Goal: Transaction & Acquisition: Subscribe to service/newsletter

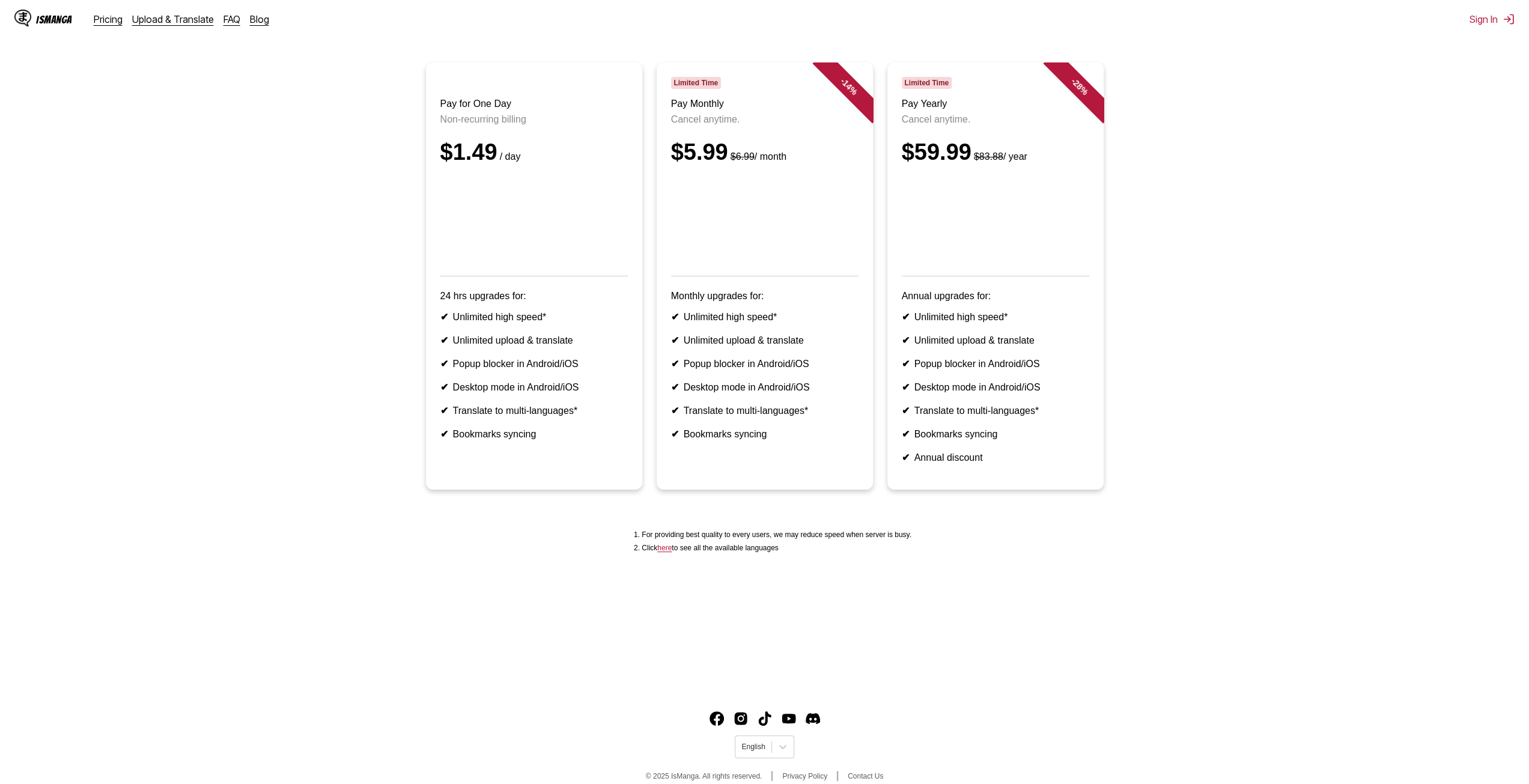
scroll to position [113, 0]
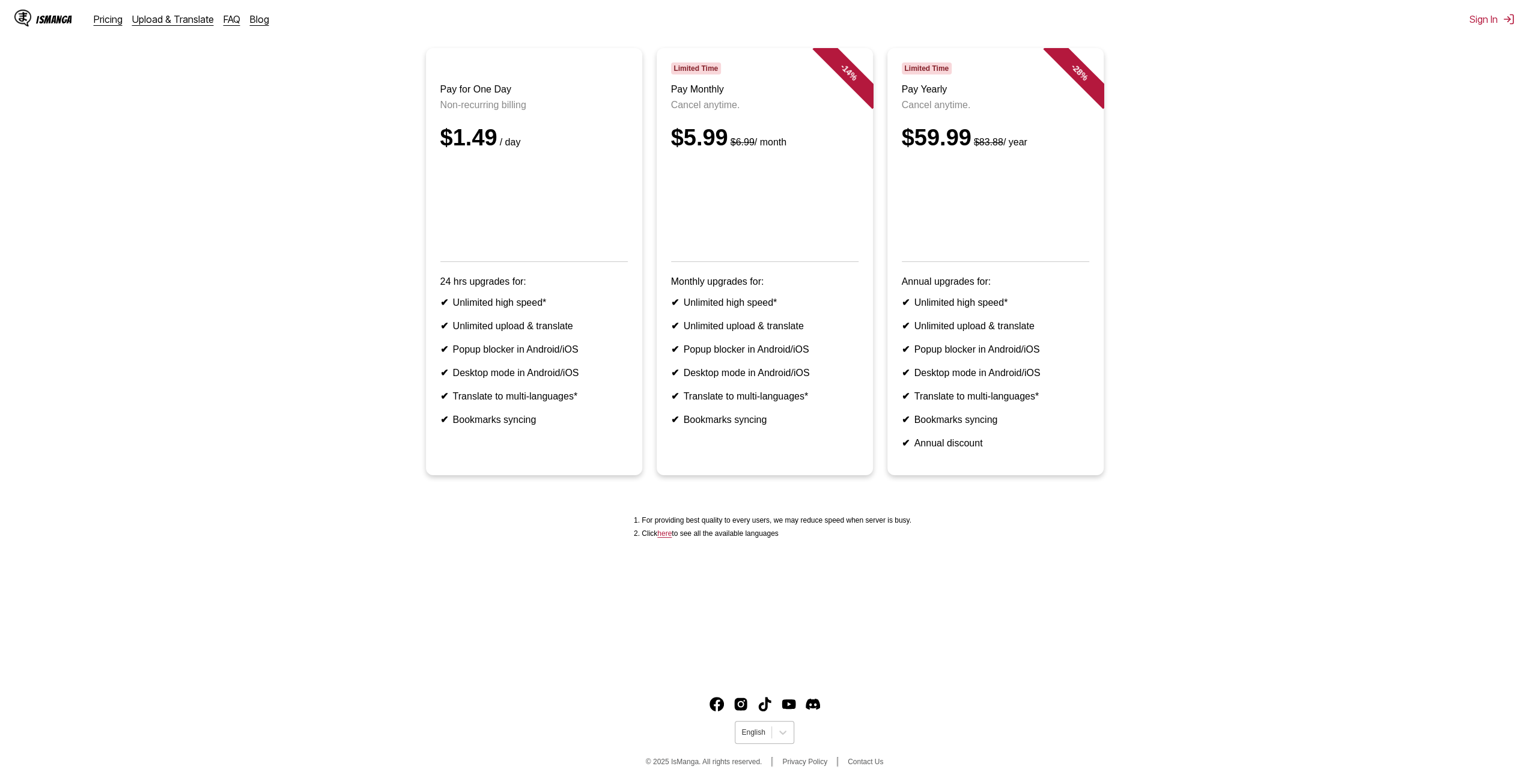
click at [768, 731] on div "English" at bounding box center [753, 732] width 36 height 16
click at [749, 628] on div "Español" at bounding box center [764, 619] width 59 height 18
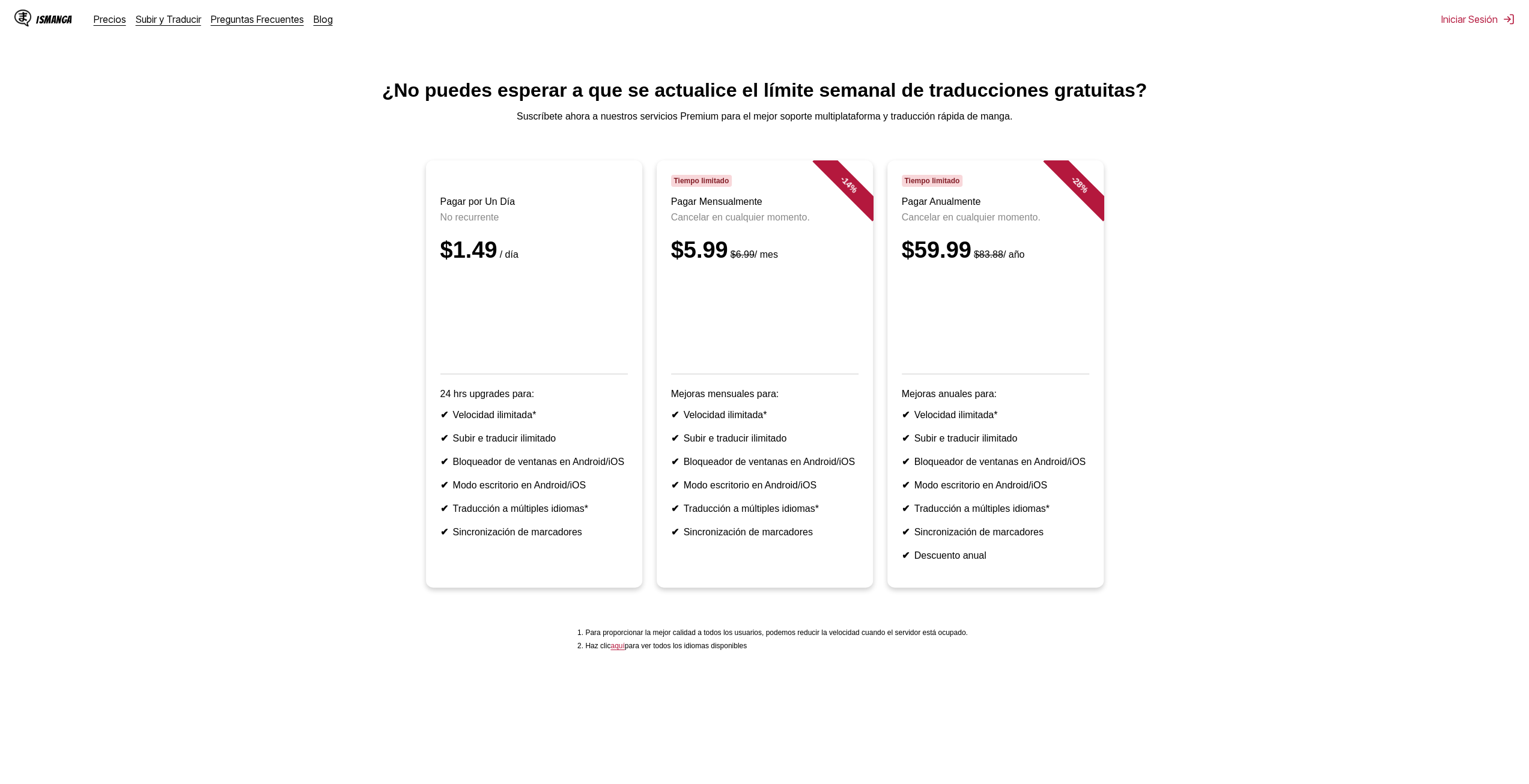
click at [49, 23] on div "IsManga" at bounding box center [54, 20] width 36 height 11
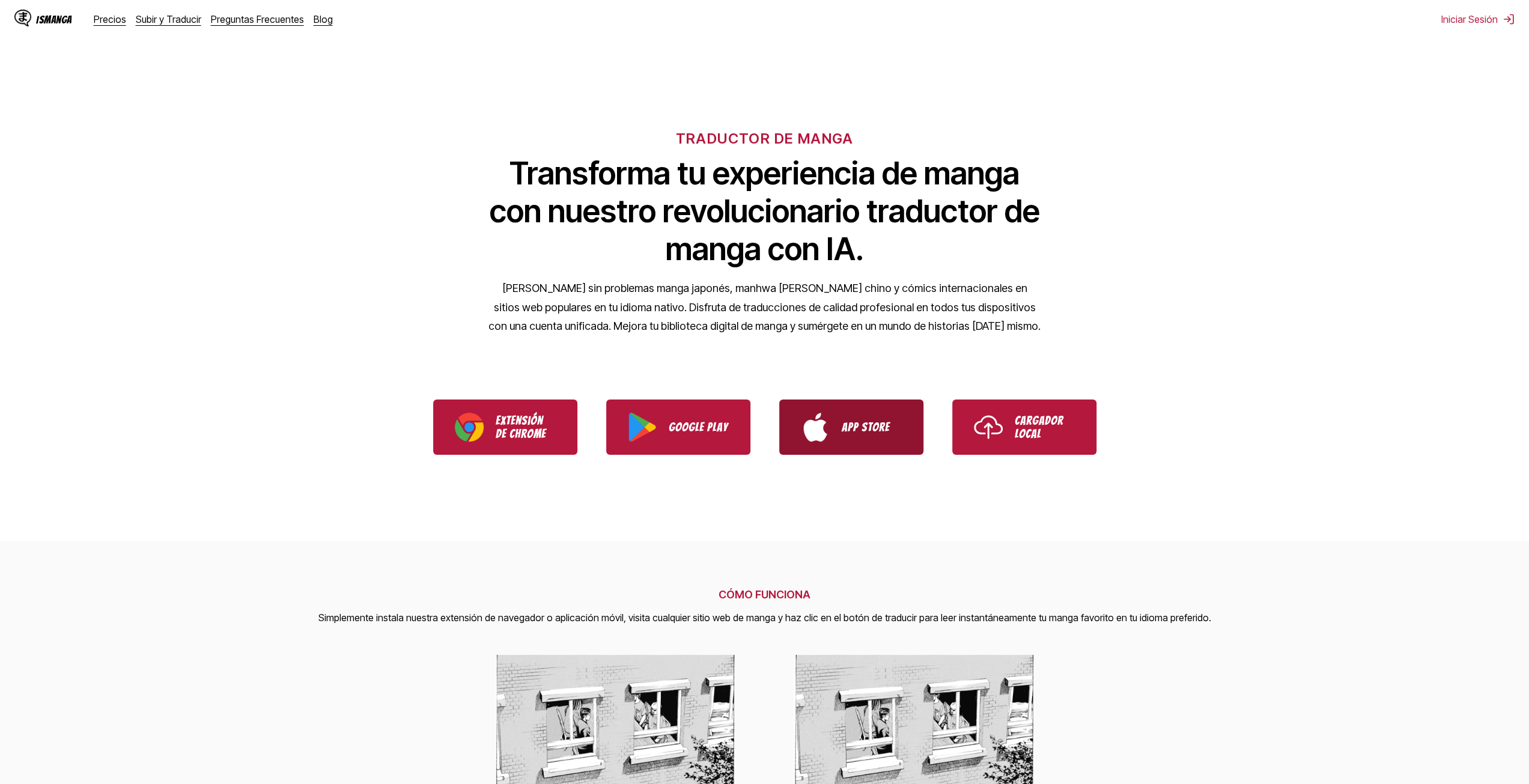
click at [838, 425] on link "App Store" at bounding box center [851, 427] width 144 height 55
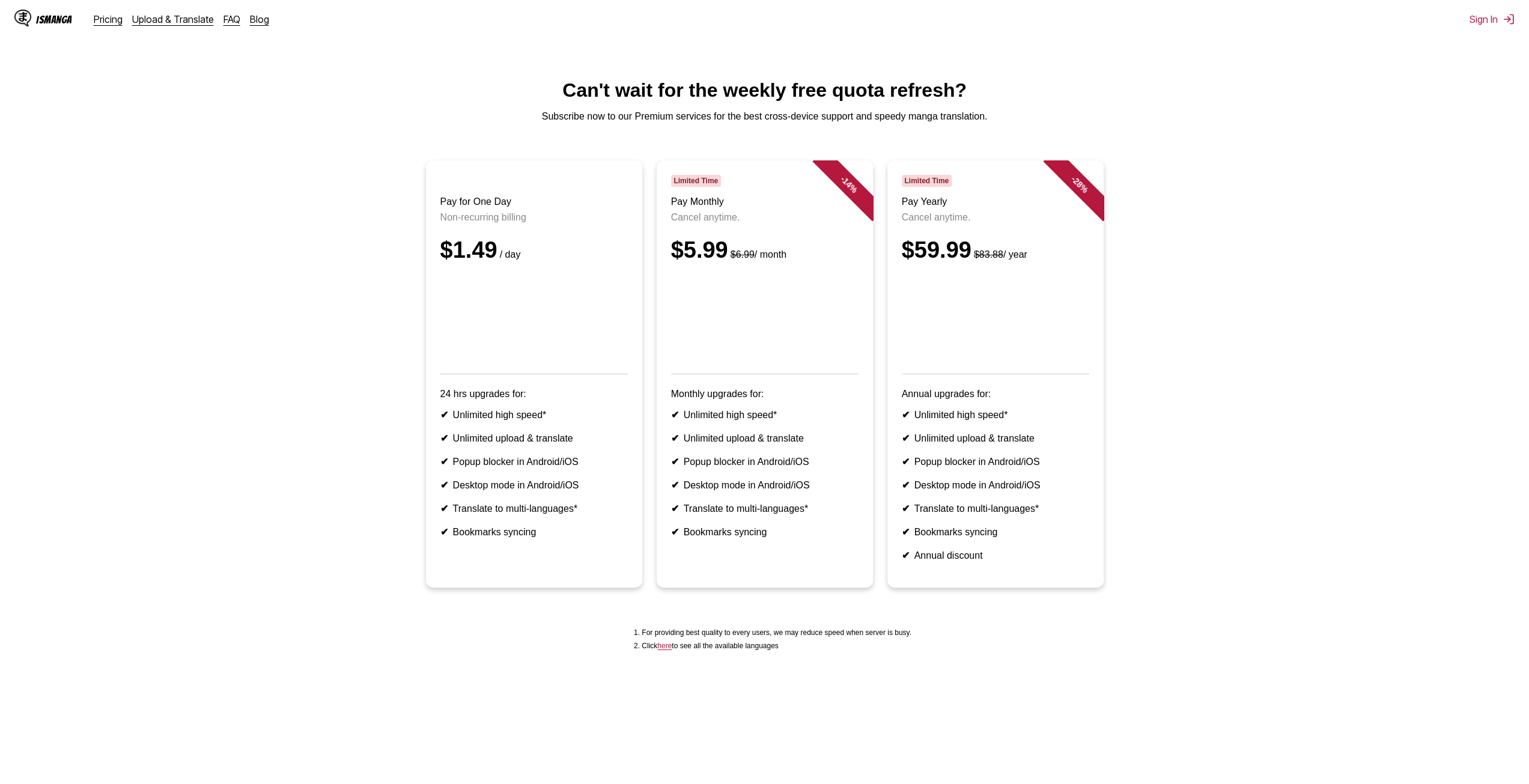
click at [1179, 118] on p "Subscribe now to our Premium services for the best cross-device support and spe…" at bounding box center [764, 116] width 1510 height 11
